Goal: Information Seeking & Learning: Learn about a topic

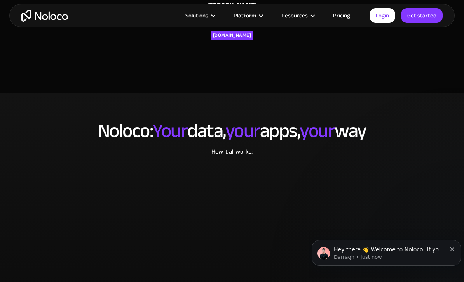
scroll to position [1423, 0]
click at [263, 16] on div at bounding box center [261, 16] width 6 height 6
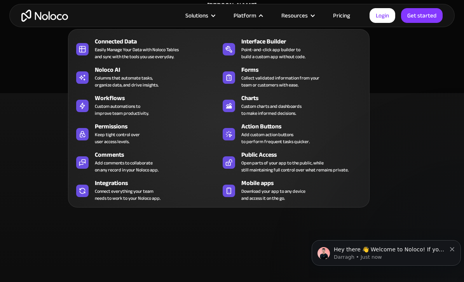
click at [263, 16] on div at bounding box center [261, 16] width 6 height 6
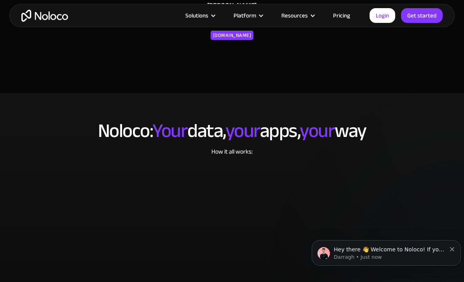
click at [214, 17] on div at bounding box center [213, 16] width 6 height 6
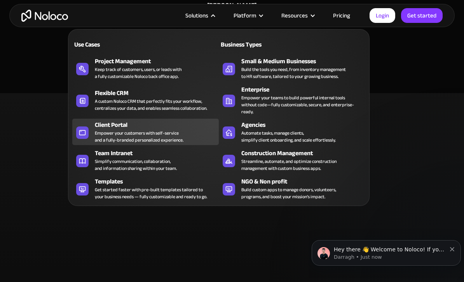
click at [162, 120] on div "Client Portal" at bounding box center [158, 124] width 127 height 9
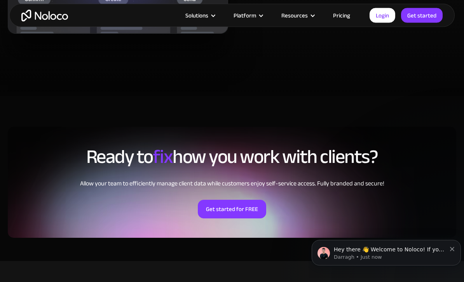
scroll to position [1619, 0]
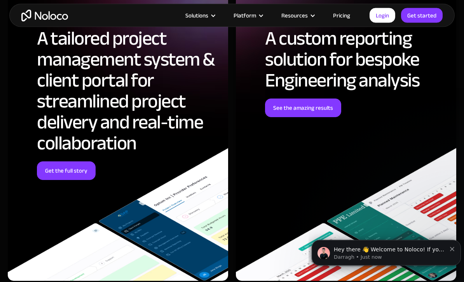
scroll to position [2474, 0]
click at [263, 15] on div at bounding box center [261, 16] width 6 height 6
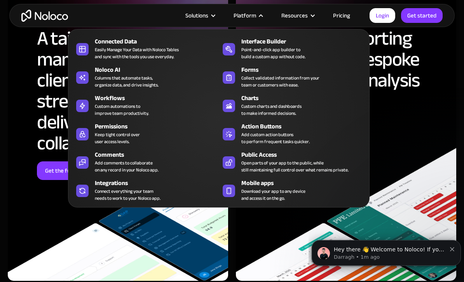
click at [219, 21] on nav "Connected Data Easily Manage Your Data with Noloco Tables and sync with the too…" at bounding box center [218, 113] width 301 height 190
click at [216, 16] on div at bounding box center [213, 16] width 6 height 6
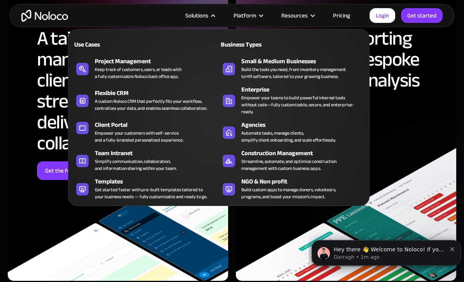
click at [315, 16] on div at bounding box center [313, 16] width 6 height 6
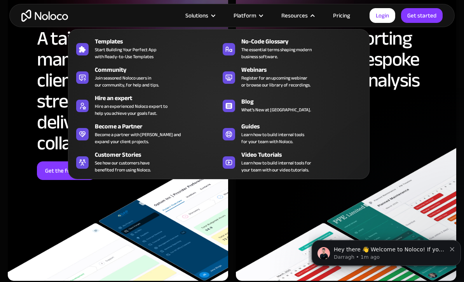
click at [343, 16] on link "Pricing" at bounding box center [341, 15] width 37 height 10
